Goal: Complete application form

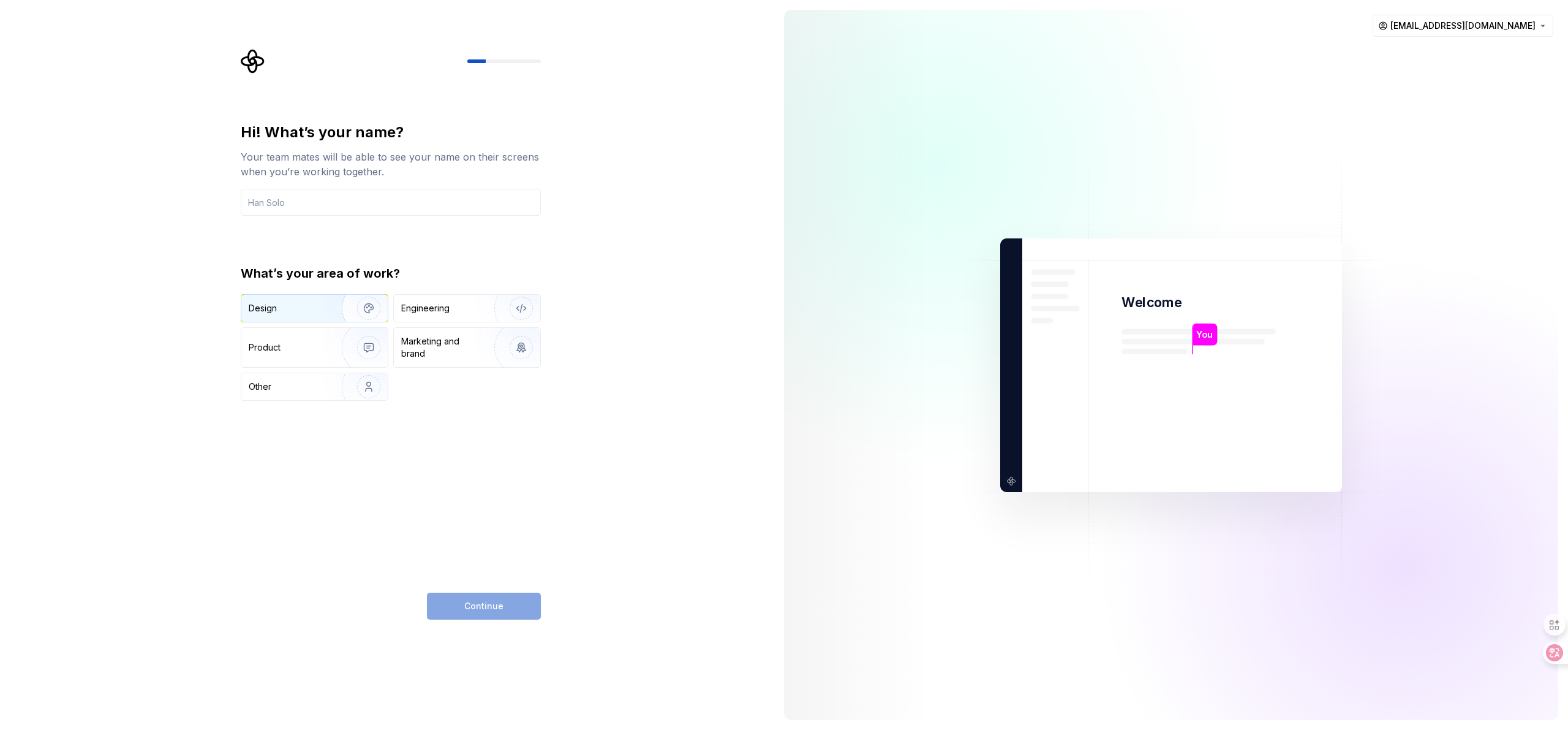
click at [294, 313] on div "Design" at bounding box center [287, 307] width 77 height 12
click at [477, 609] on div "Continue" at bounding box center [484, 606] width 114 height 27
click at [303, 201] on input "text" at bounding box center [391, 203] width 300 height 27
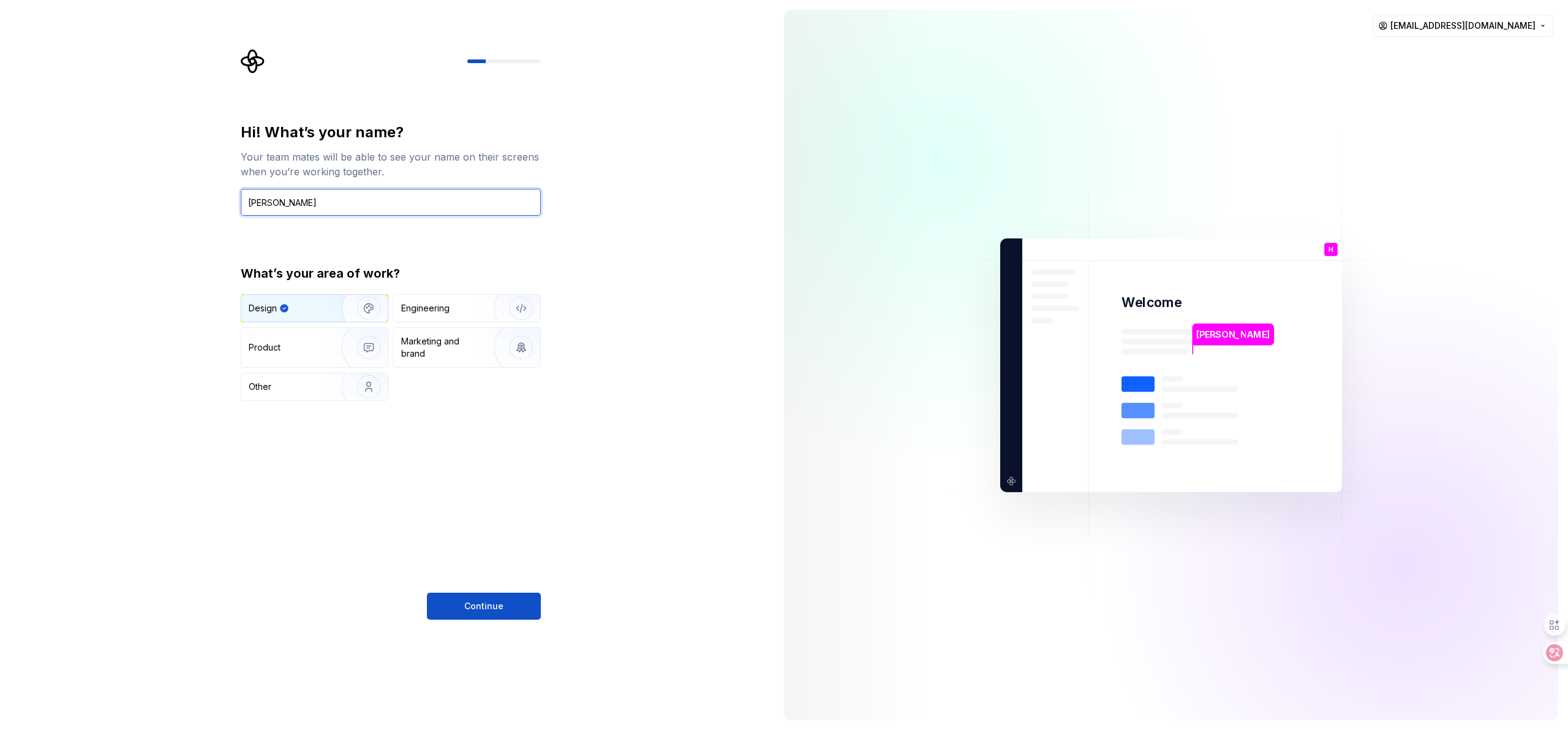
type input "Han Solo"
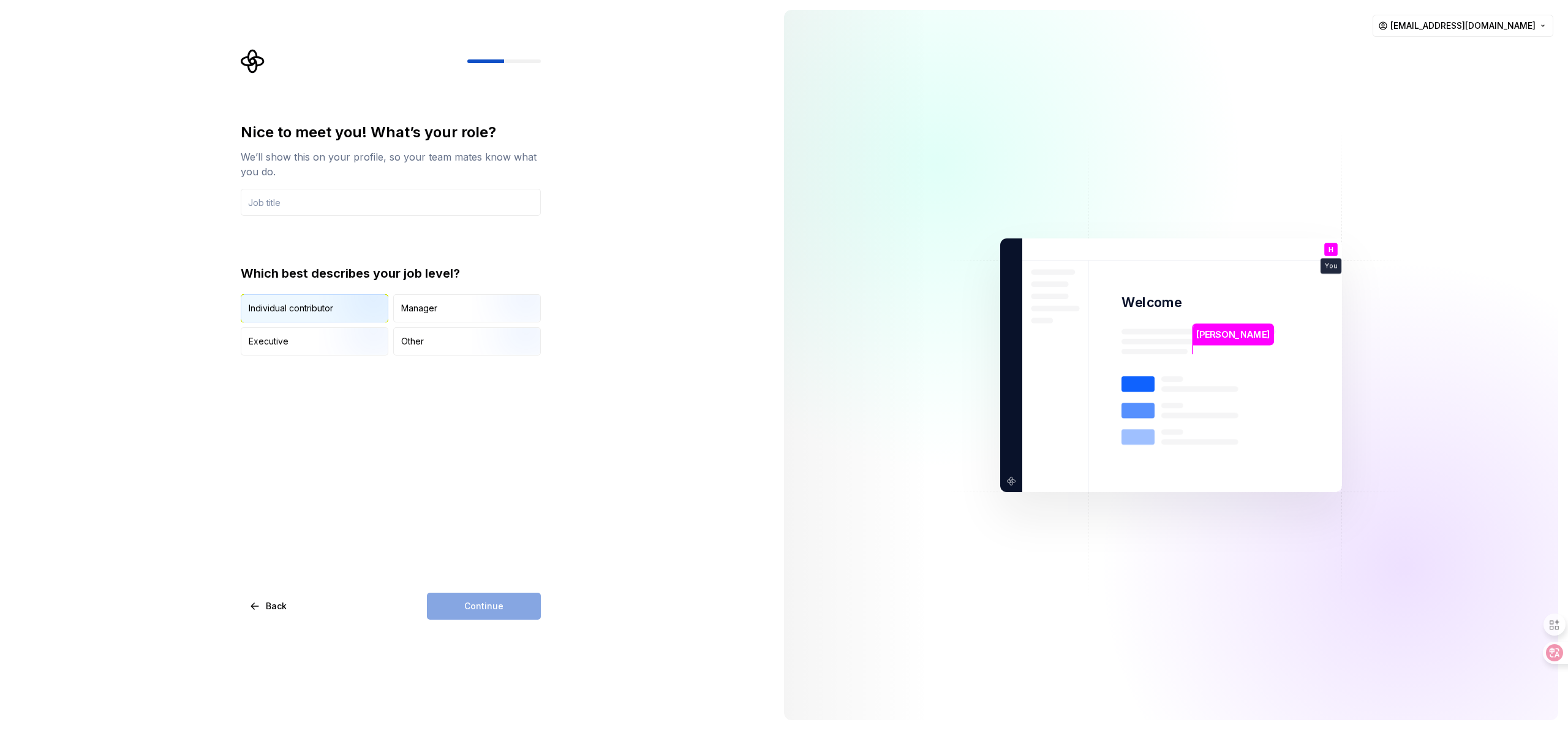
click at [280, 312] on div "Individual contributor" at bounding box center [291, 307] width 84 height 12
click at [290, 203] on input "text" at bounding box center [391, 203] width 300 height 27
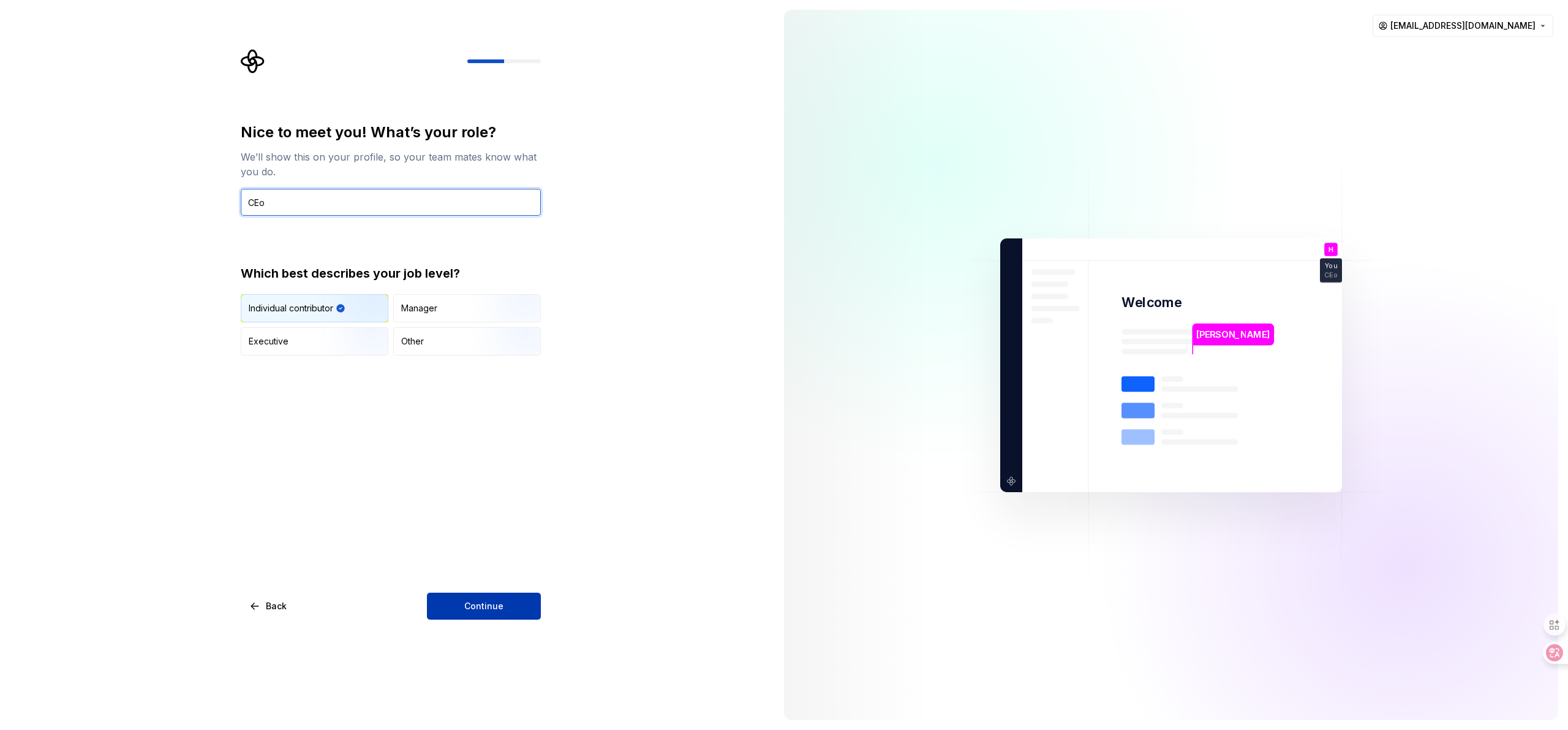
type input "CEo"
click at [473, 597] on button "Continue" at bounding box center [484, 606] width 114 height 27
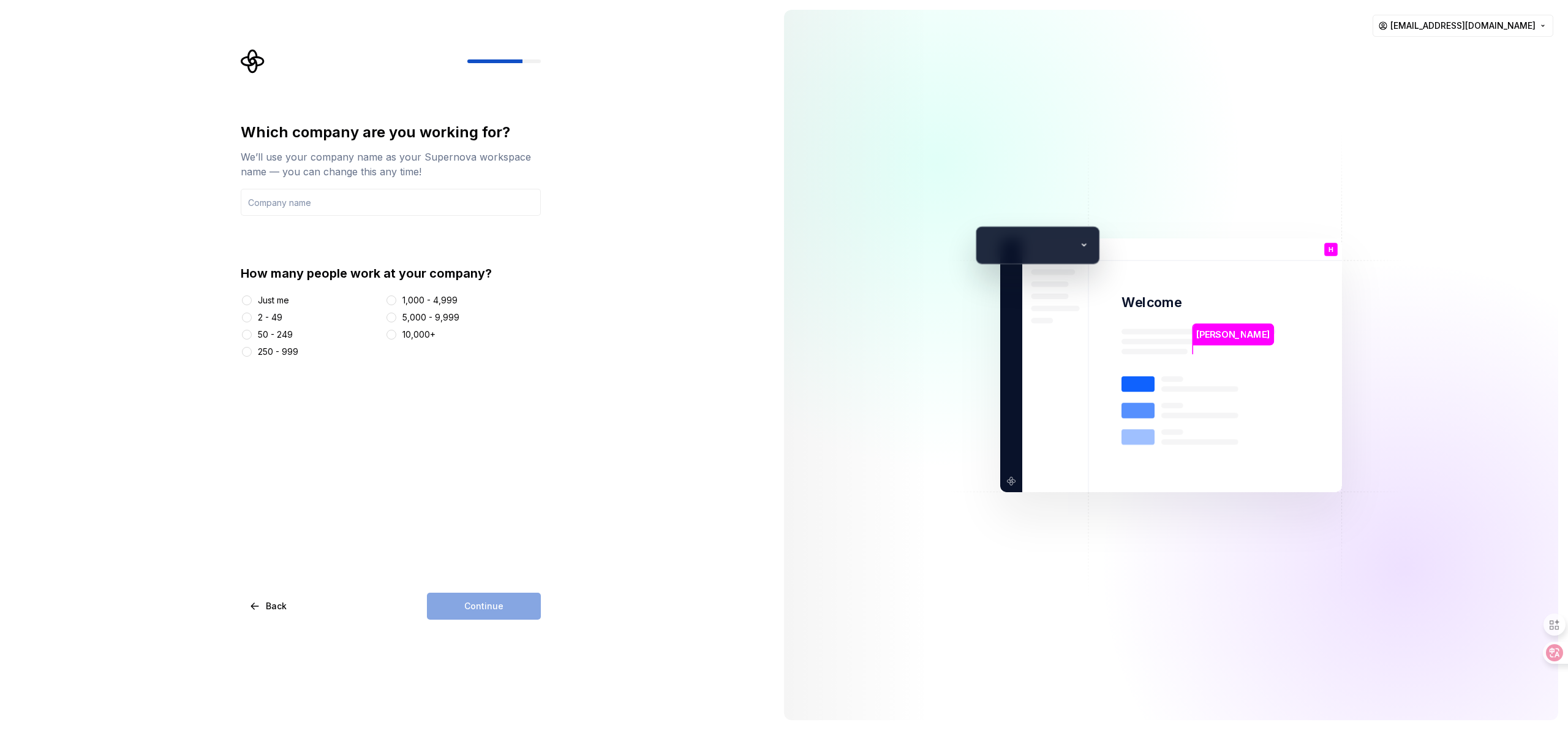
click at [276, 305] on div "Just me" at bounding box center [273, 299] width 31 height 12
click at [252, 305] on button "Just me" at bounding box center [247, 300] width 10 height 10
click at [314, 216] on div "Which company are you working for? We’ll use your company name as your Supernov…" at bounding box center [391, 240] width 300 height 235
click at [311, 208] on input "text" at bounding box center [391, 203] width 300 height 27
type input "1"
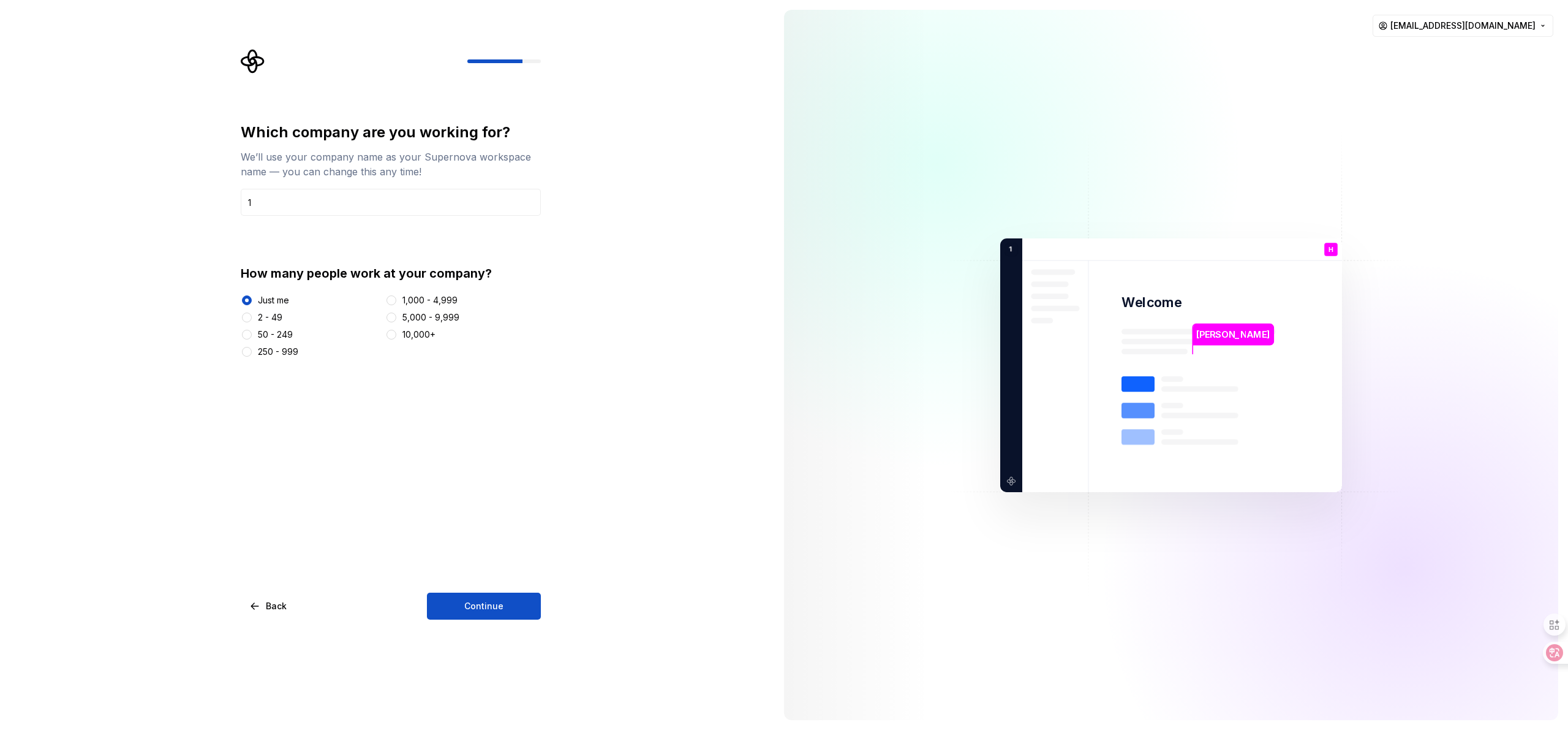
click at [485, 587] on div "Which company are you working for? We’ll use your company name as your Supernov…" at bounding box center [391, 371] width 300 height 497
click at [484, 597] on button "Continue" at bounding box center [484, 606] width 114 height 27
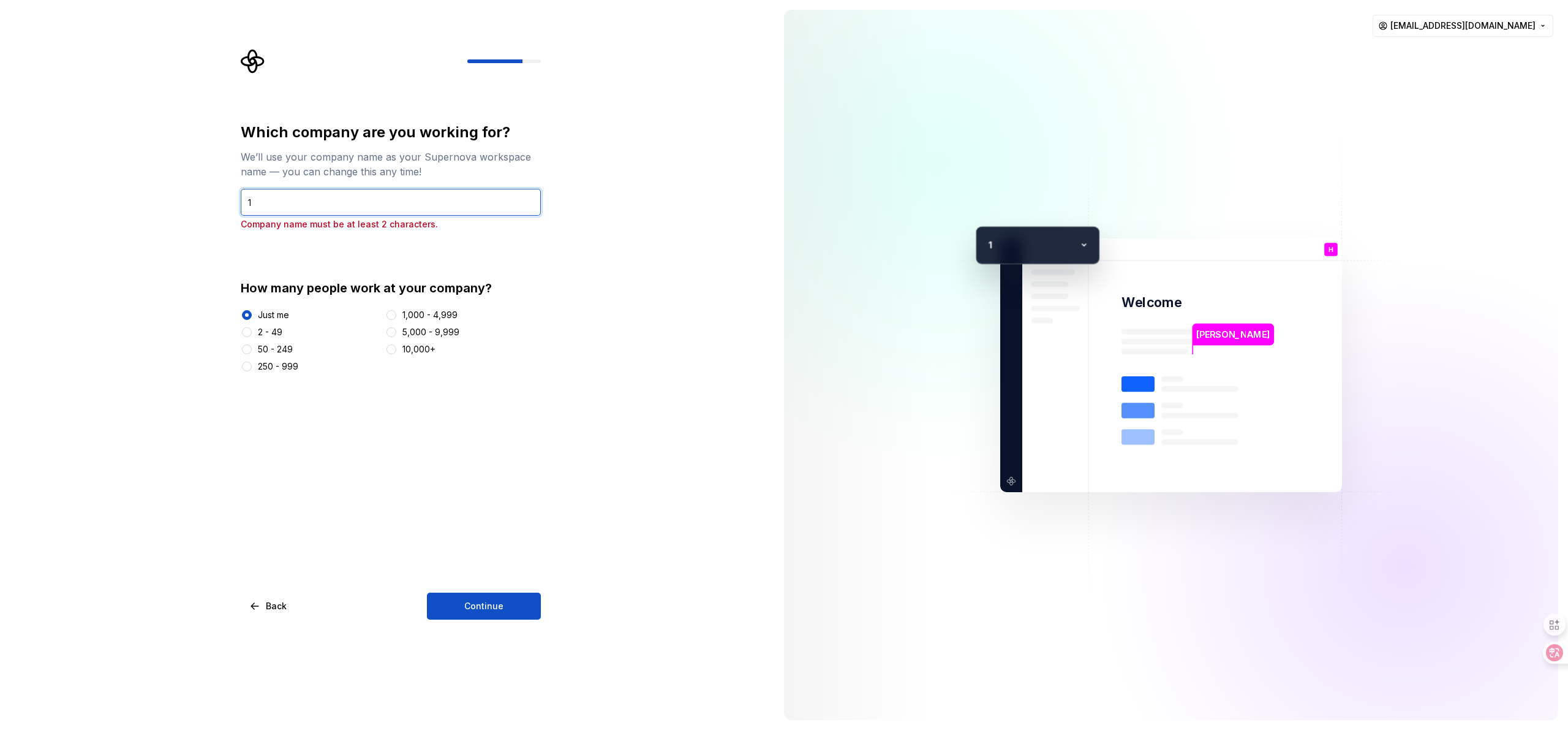
click at [375, 205] on input "1" at bounding box center [391, 203] width 300 height 27
type input "12"
click at [510, 600] on button "Continue" at bounding box center [484, 606] width 114 height 27
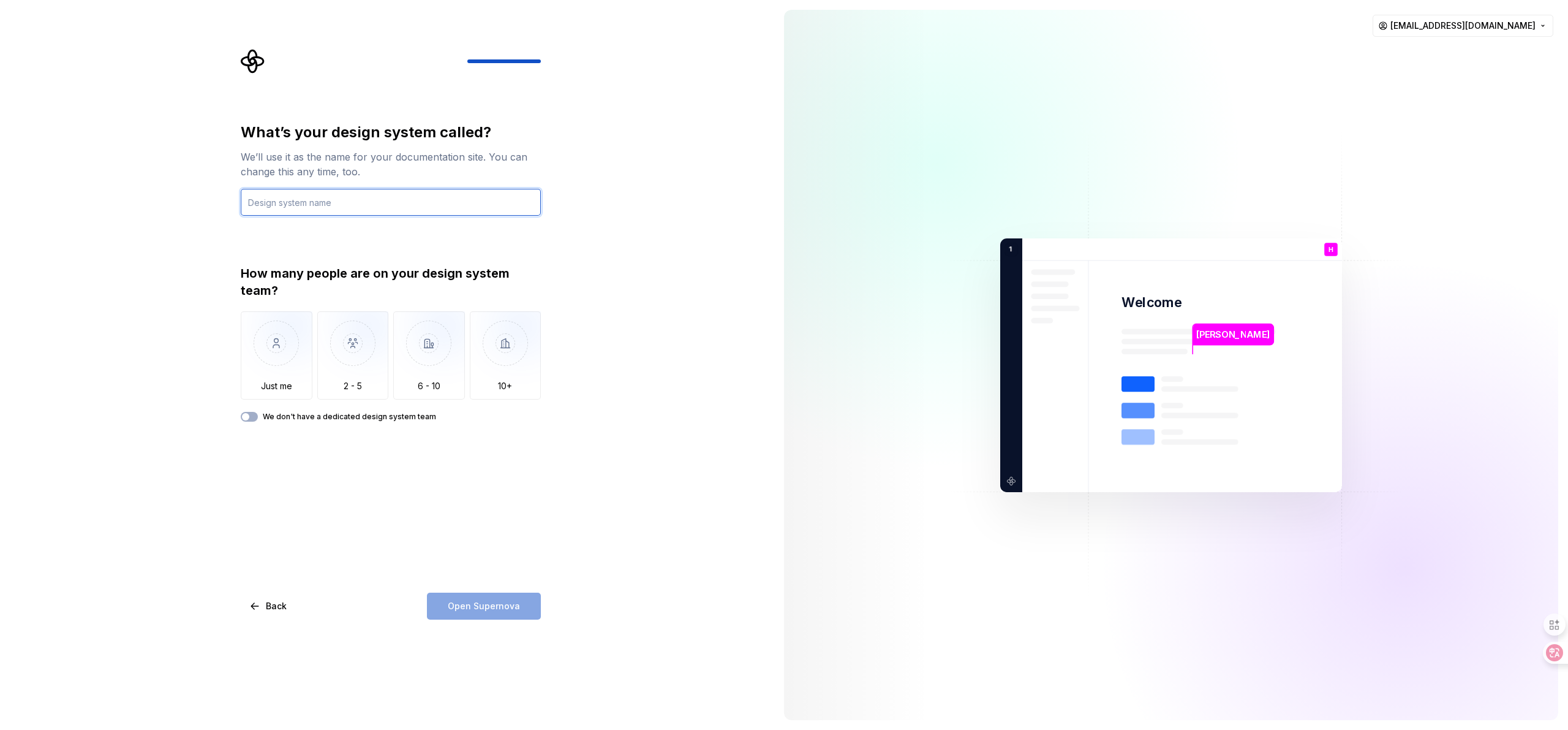
click at [301, 207] on input "text" at bounding box center [391, 203] width 300 height 27
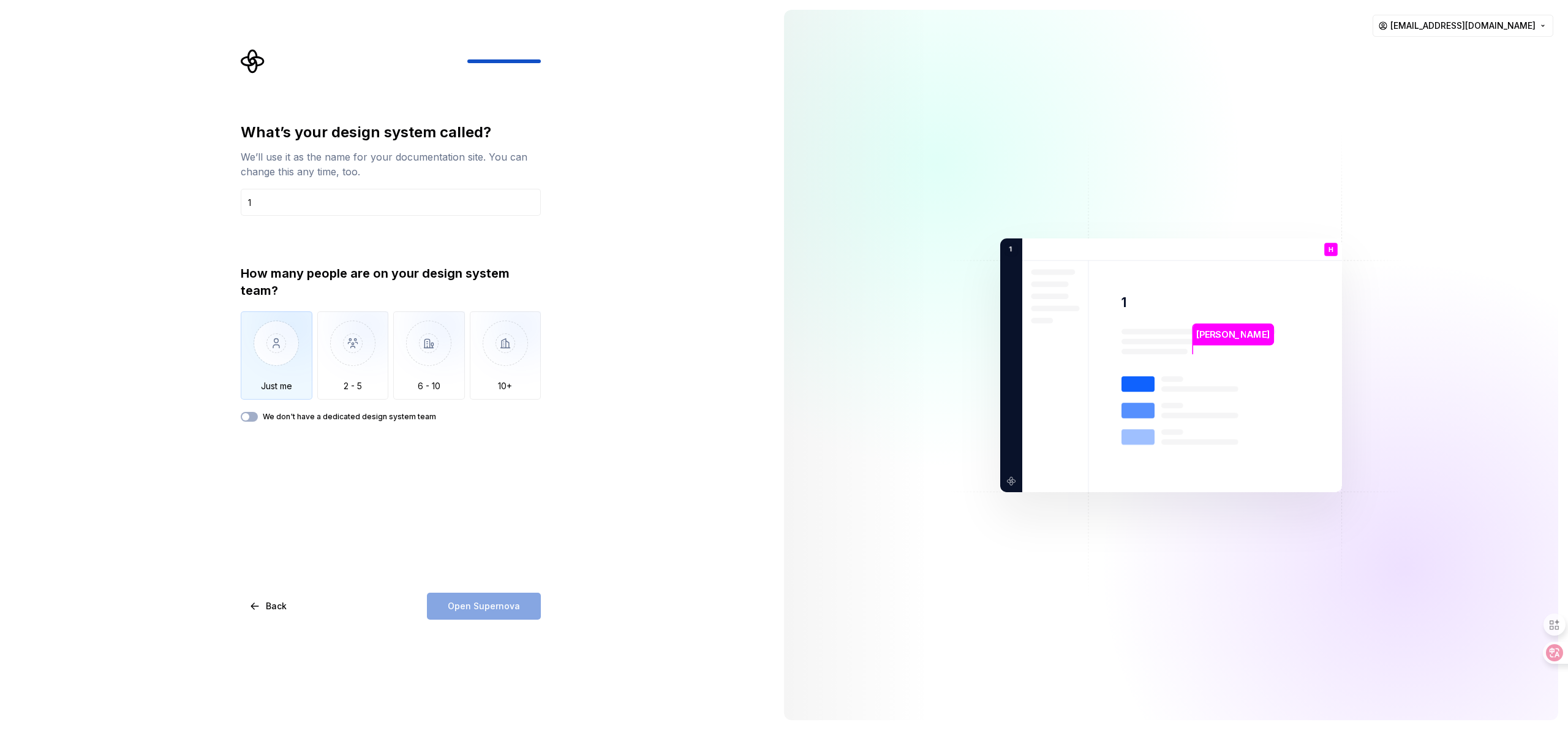
click at [307, 367] on img "button" at bounding box center [276, 352] width 71 height 82
click at [477, 604] on span "Open Supernova" at bounding box center [484, 605] width 72 height 12
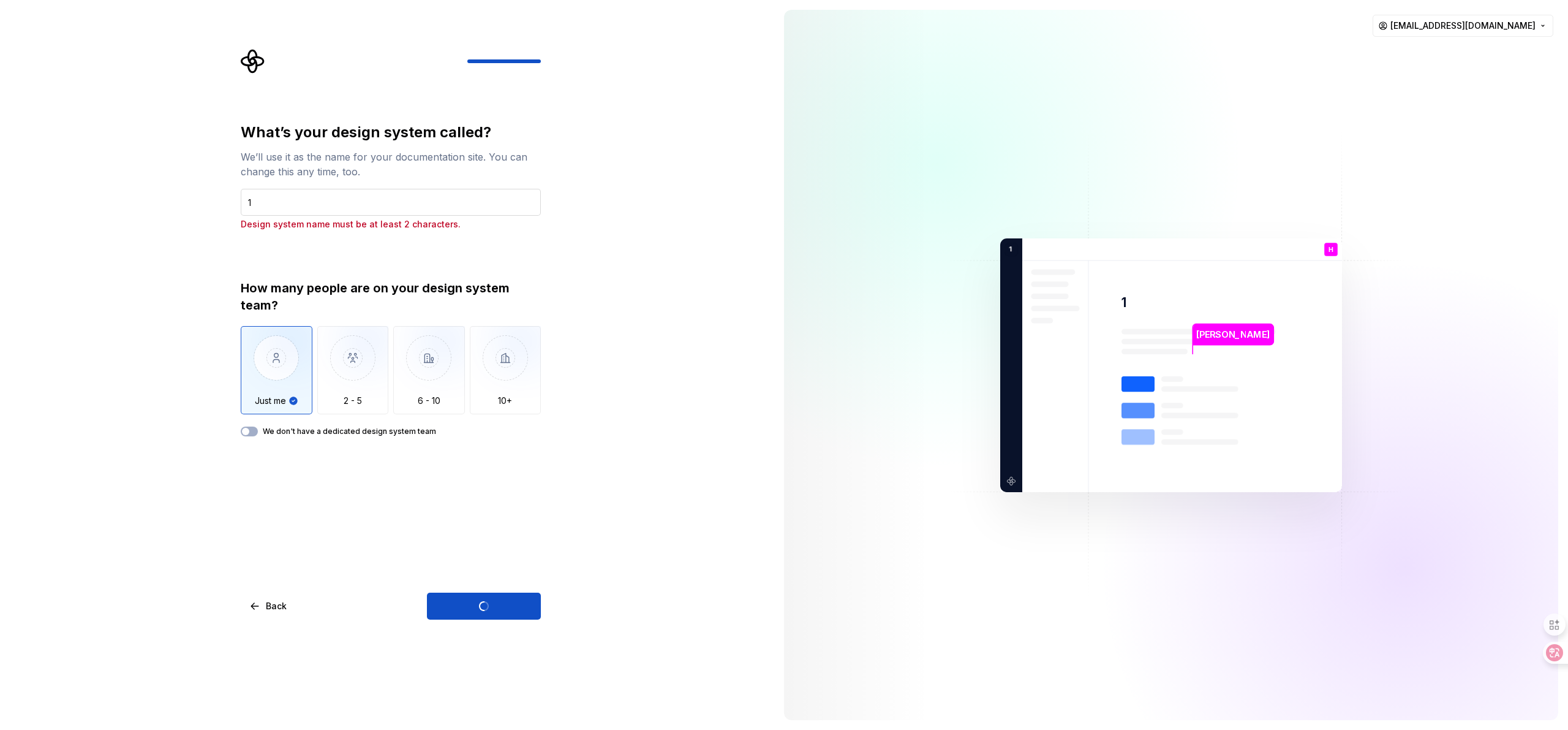
click at [326, 212] on input "1" at bounding box center [391, 203] width 300 height 27
type input "12"
